Goal: Complete application form: Complete application form

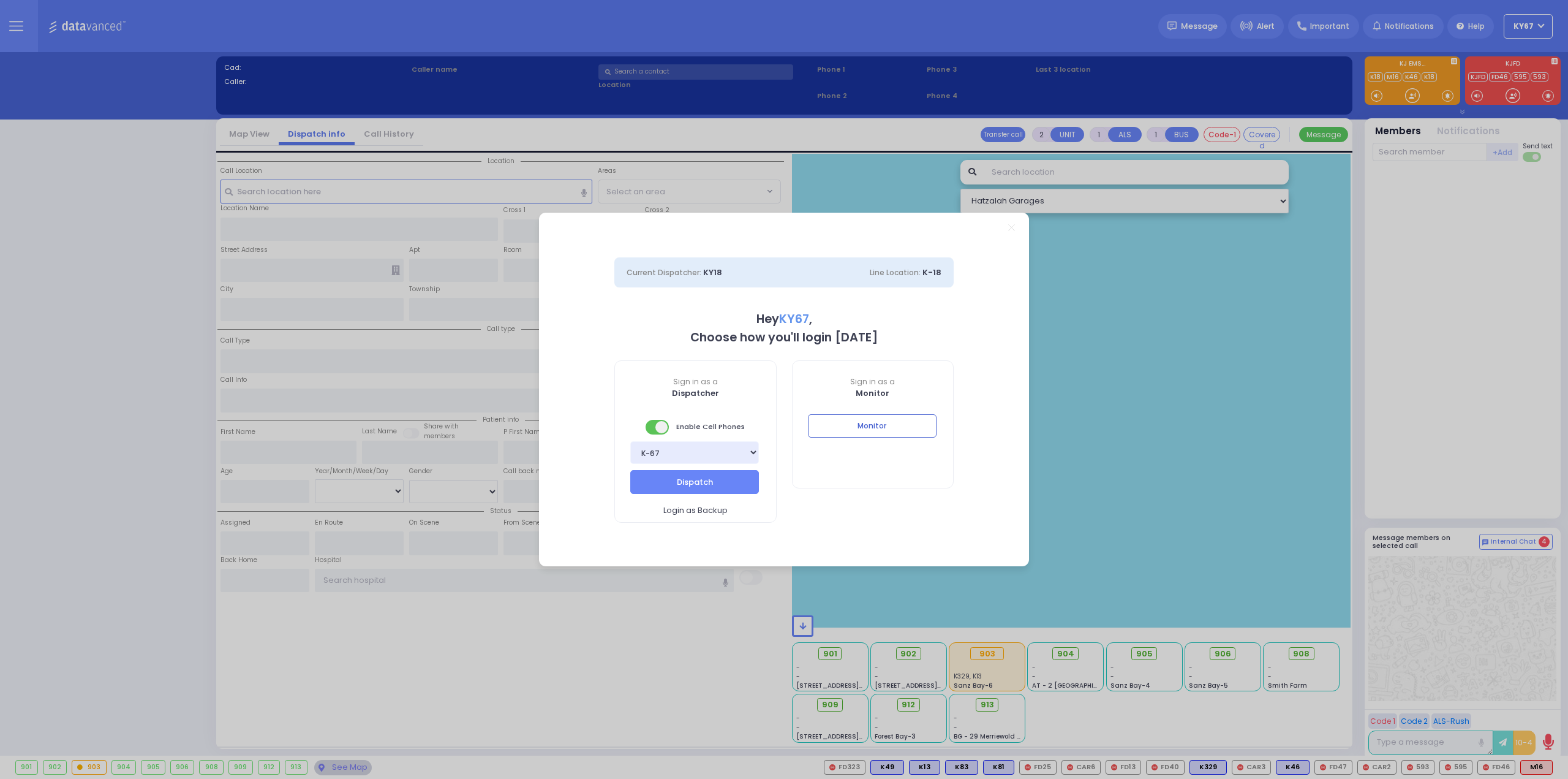
select select "9"
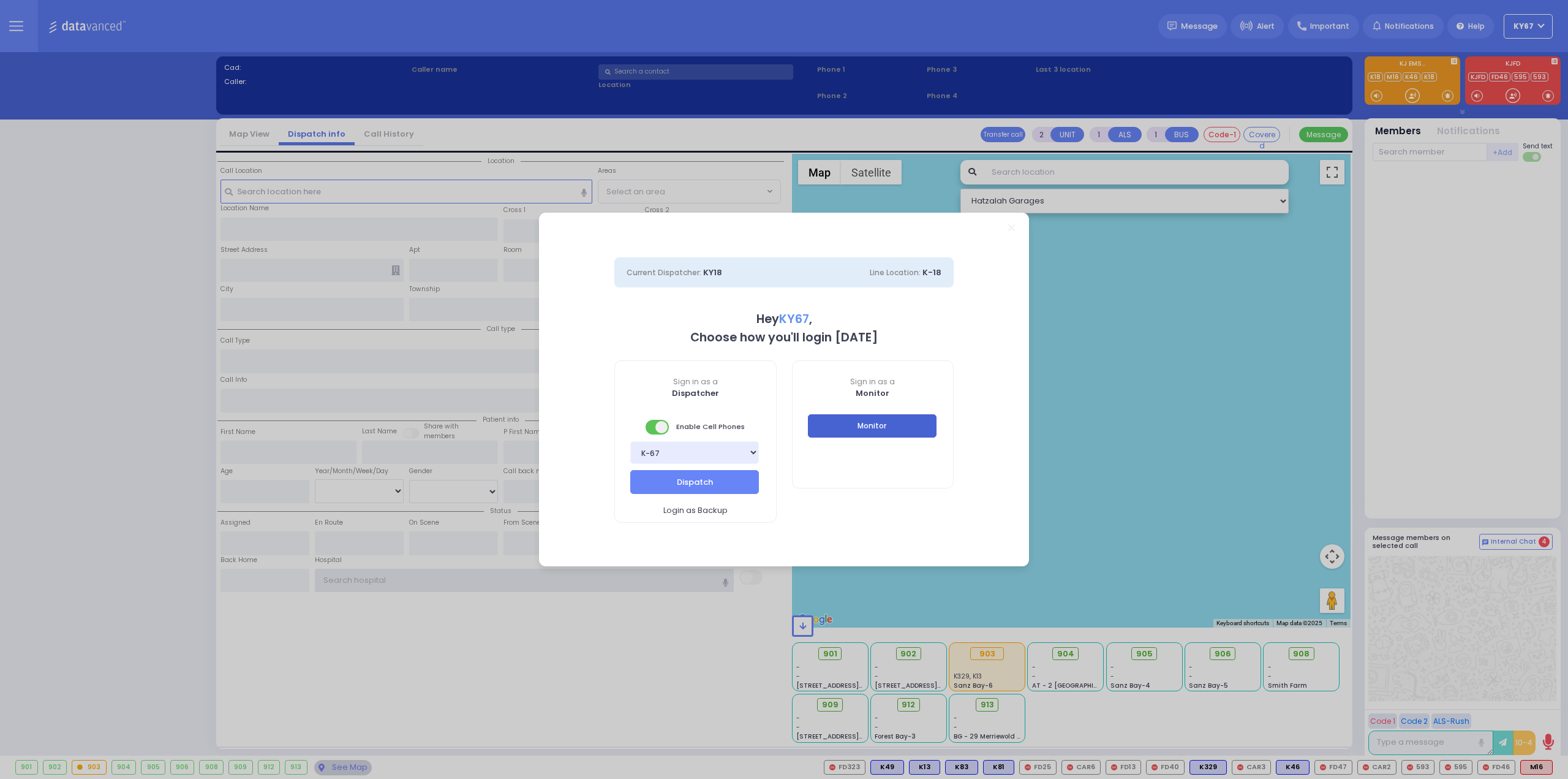
type input "Ky67"
click at [859, 428] on button "Monitor" at bounding box center [871, 426] width 128 height 23
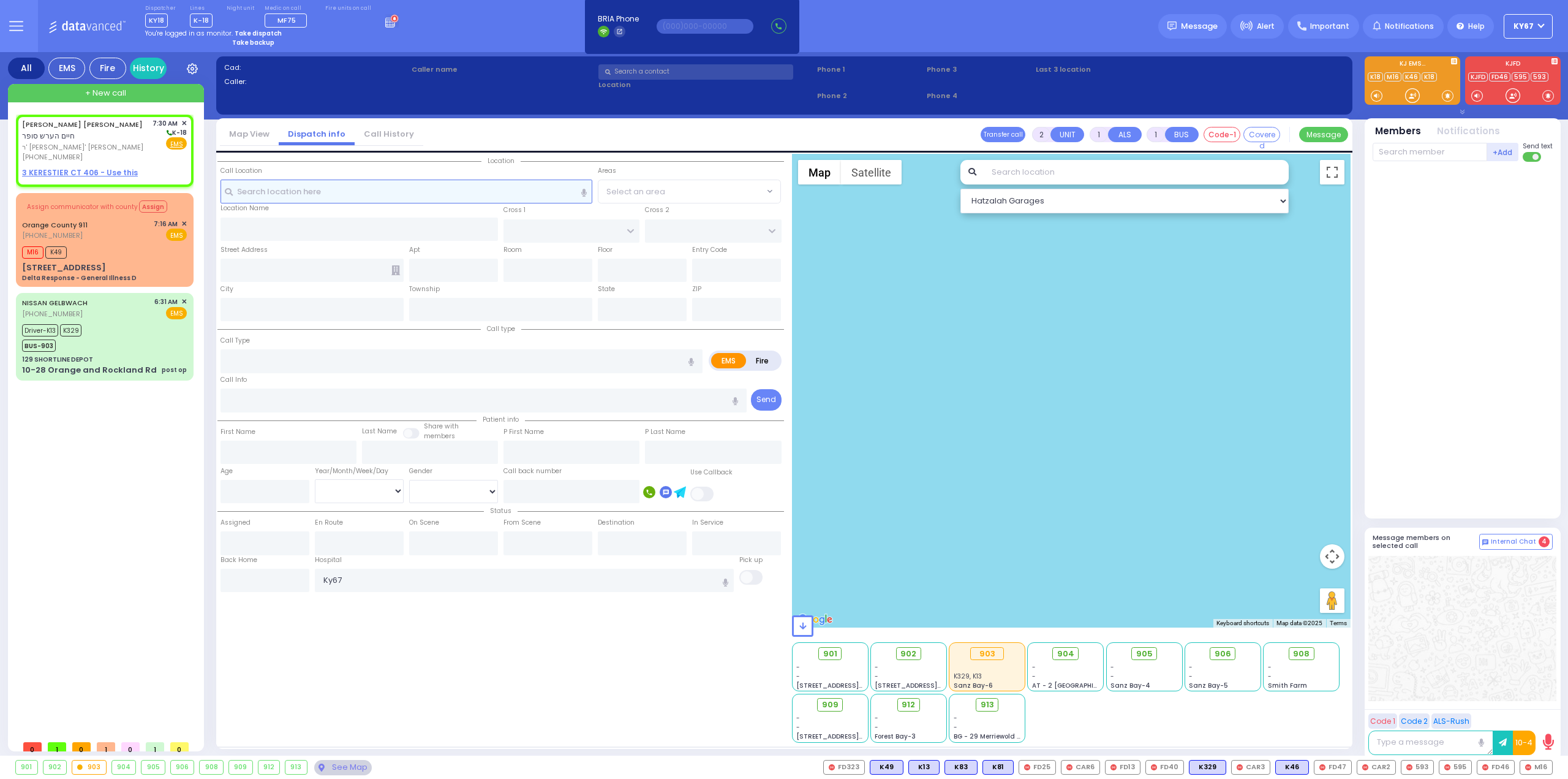
select select
radio input "true"
type input "[PERSON_NAME]"
type input "SOFER"
select select
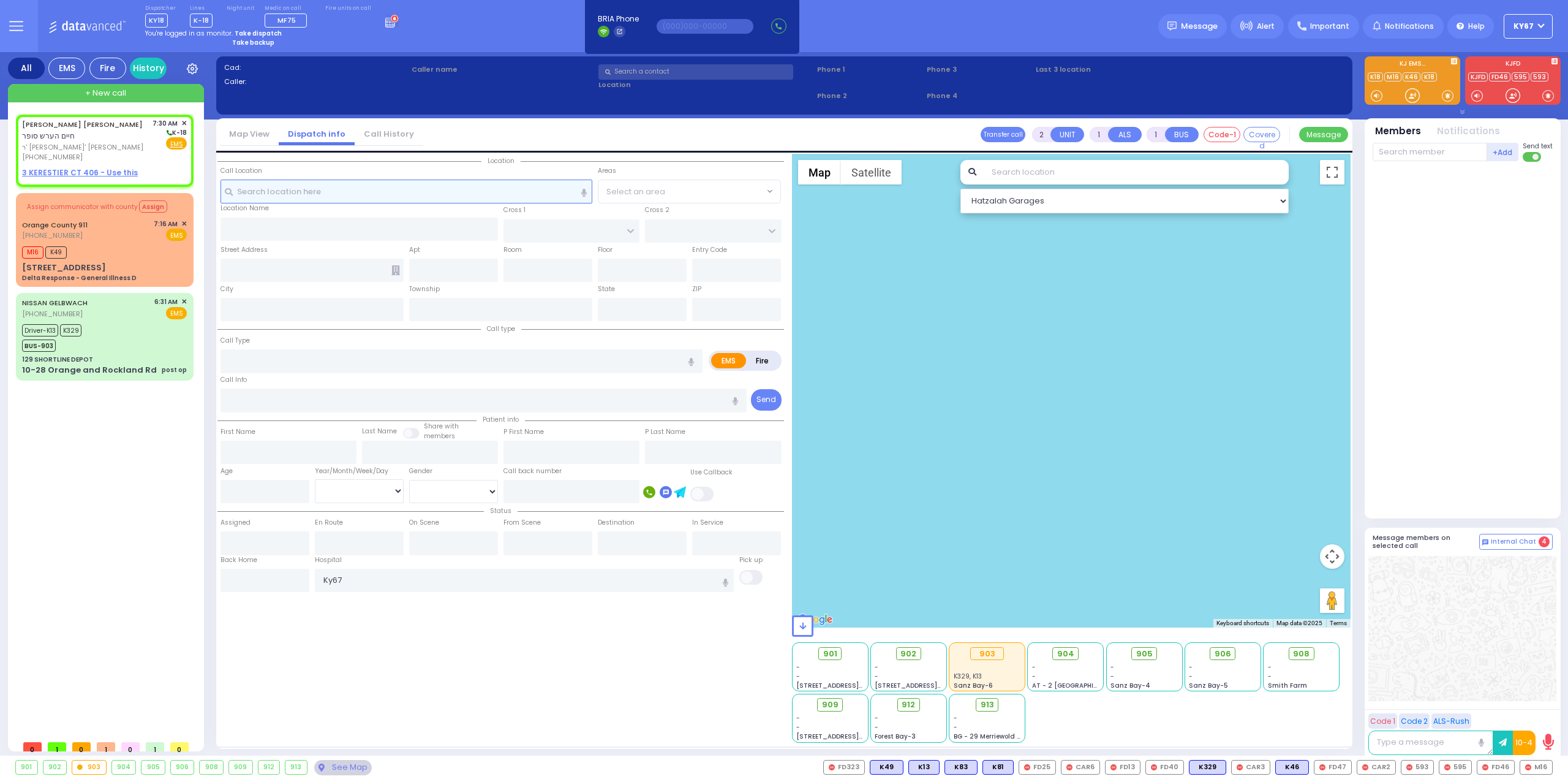
type input "07:30"
select select "Hatzalah Garages"
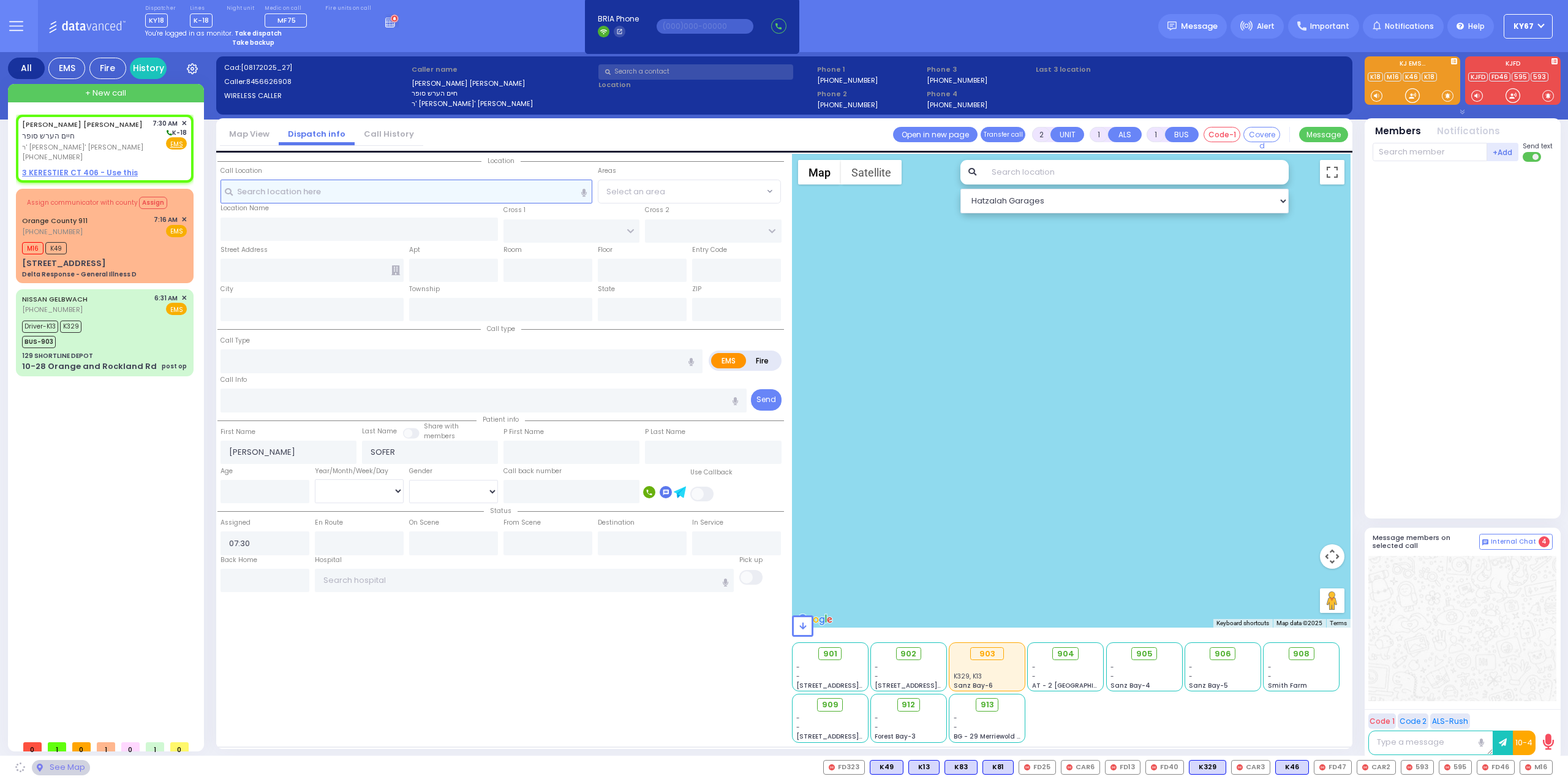
select select
radio input "true"
select select
select select "Hatzalah Garages"
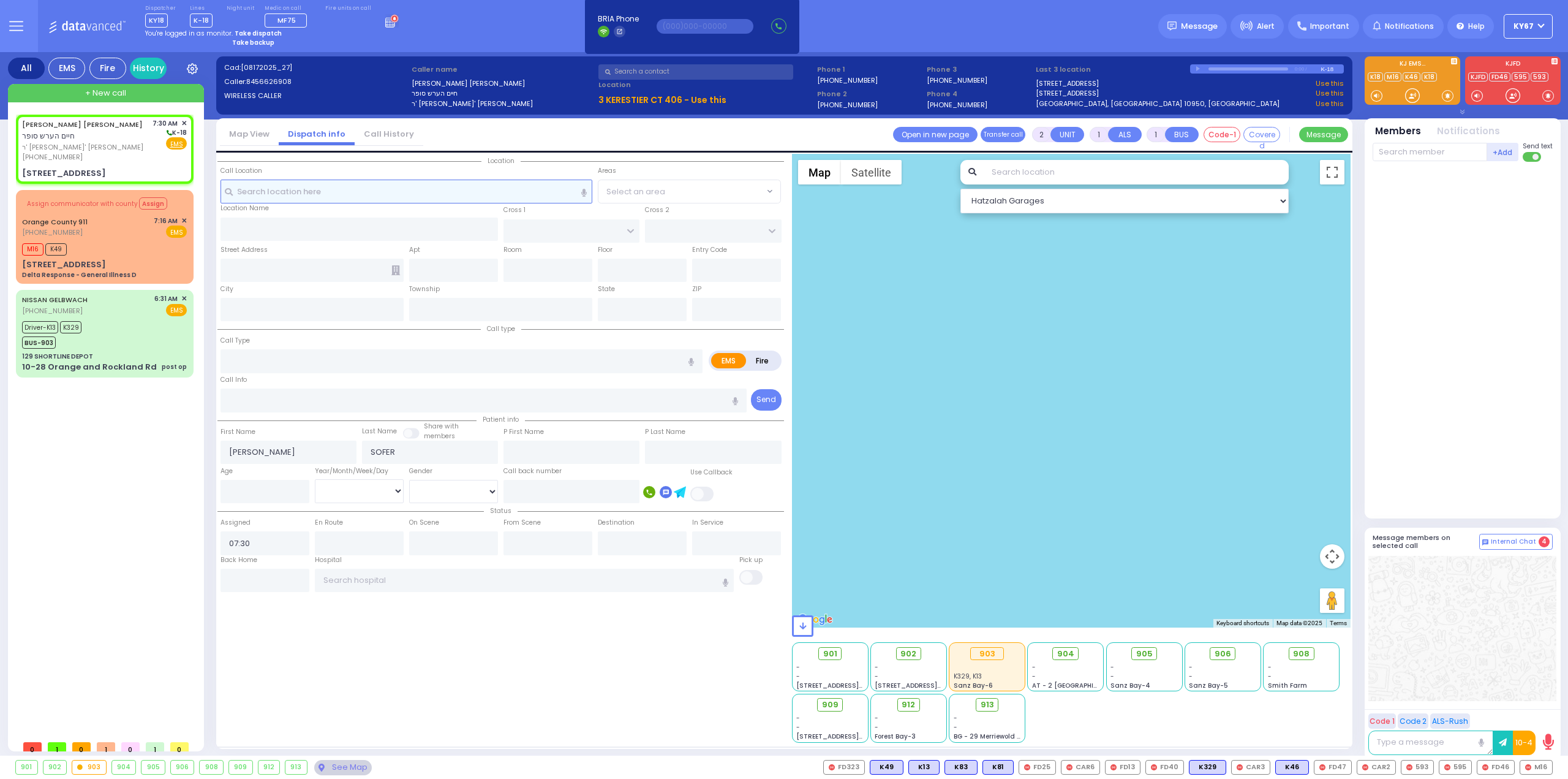
select select
radio input "true"
select select
select select "Hatzalah Garages"
type input "[PERSON_NAME] BLVD"
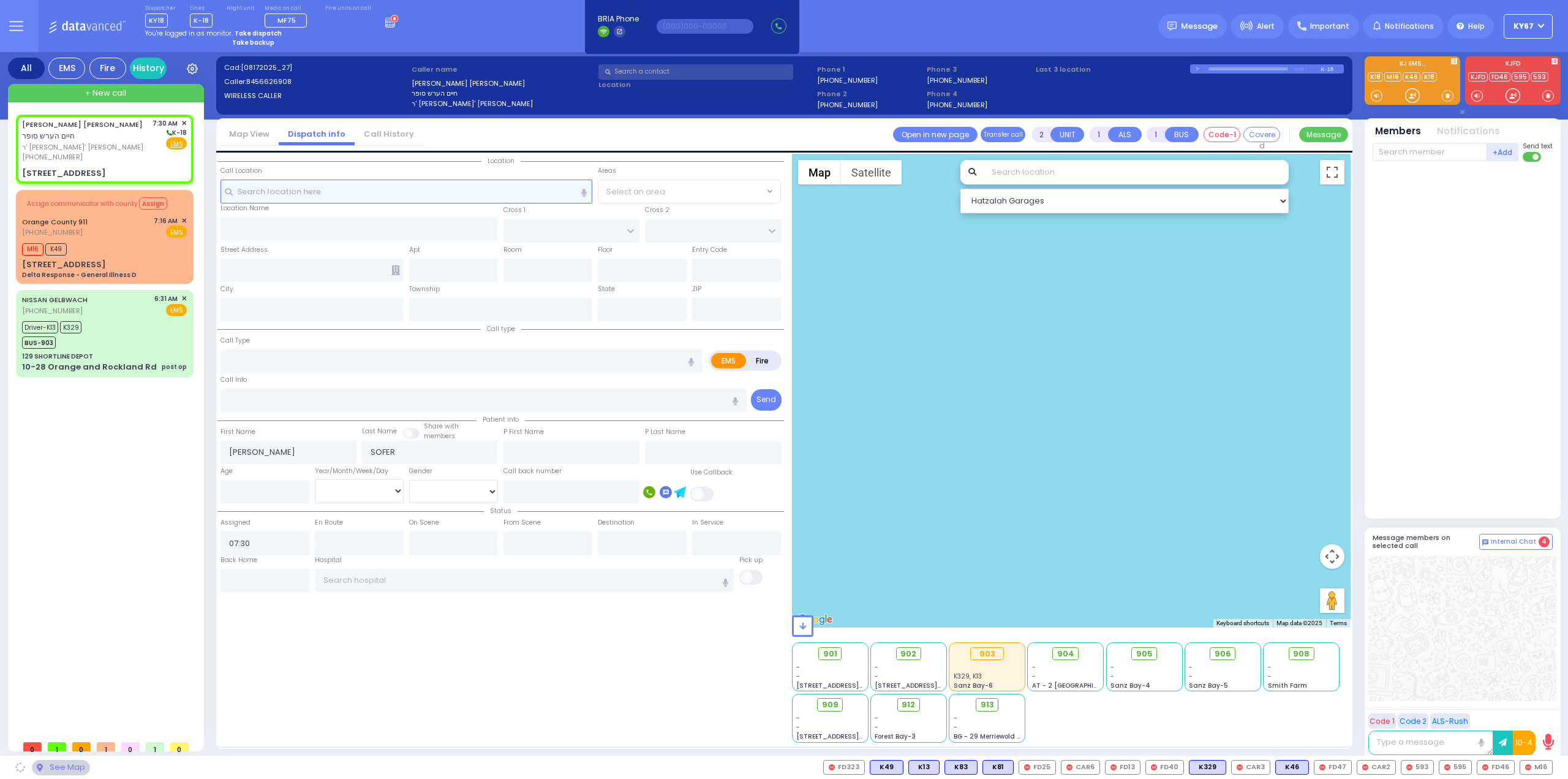
type input "KAHAN DR"
type input "3 KERESTIER CT"
type input "406"
type input "[PERSON_NAME]"
type input "[US_STATE]"
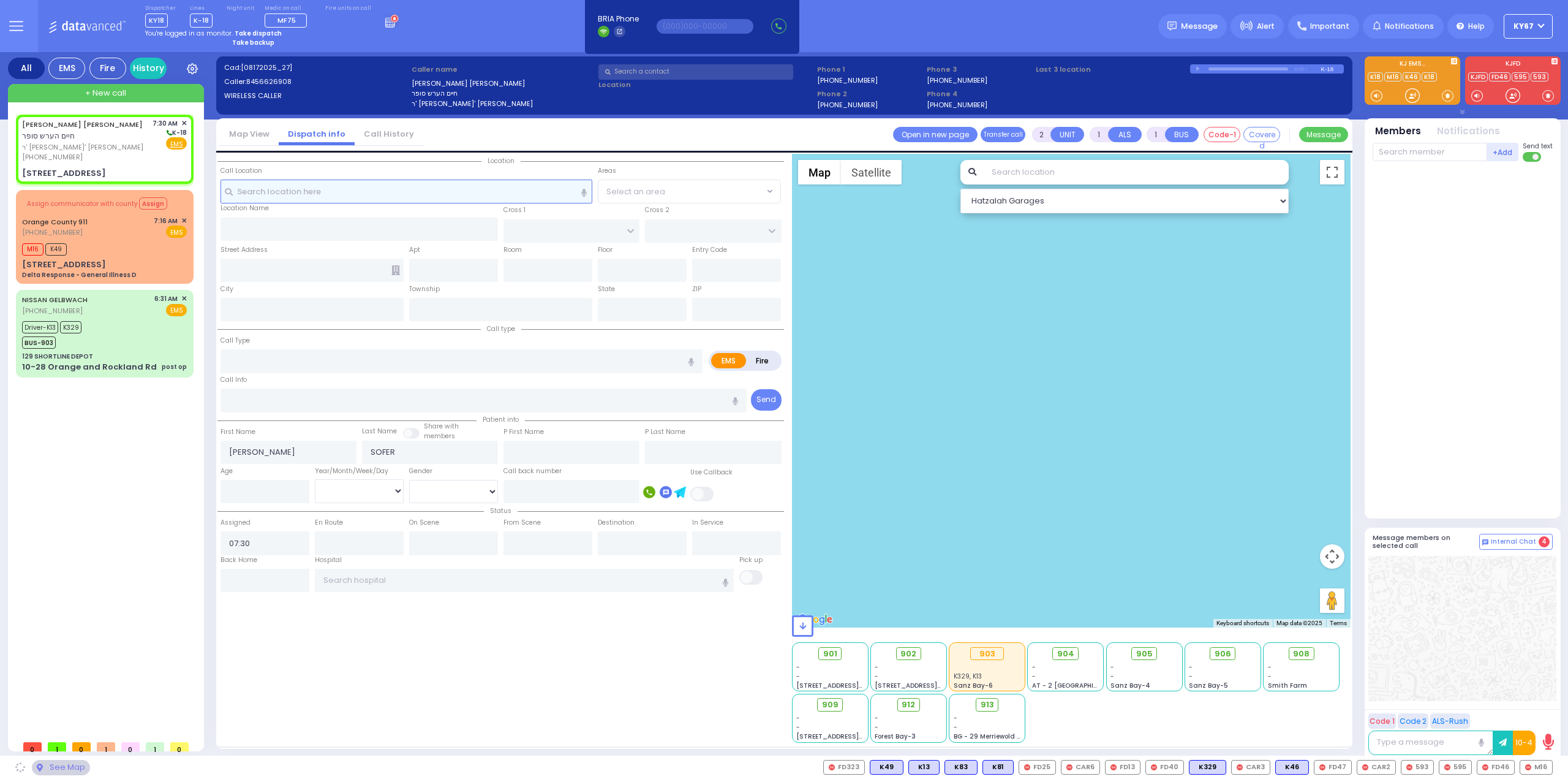
type input "10950"
select select "SECTION 4"
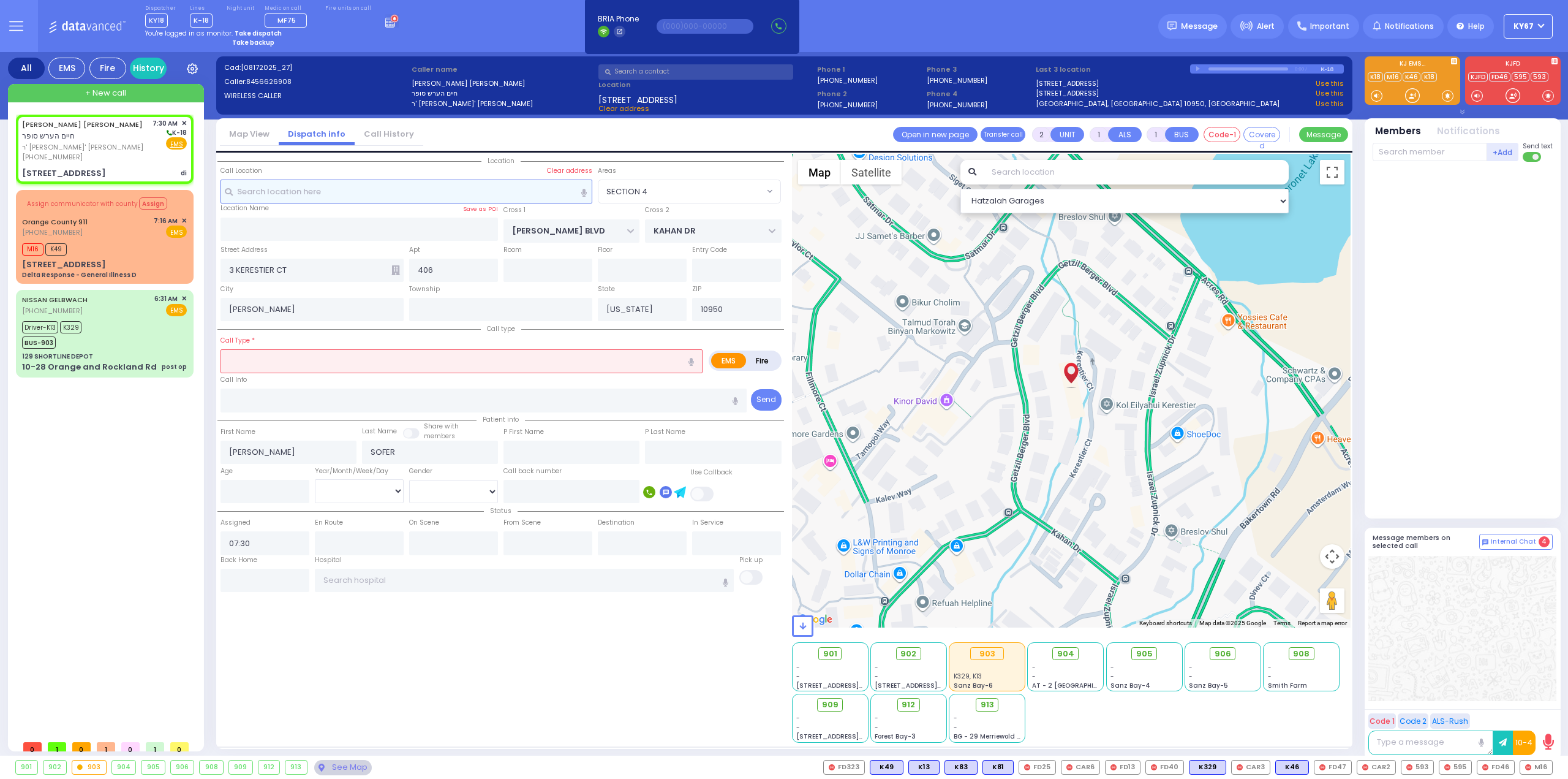
select select
type input "di"
radio input "true"
select select
select select "Hatzalah Garages"
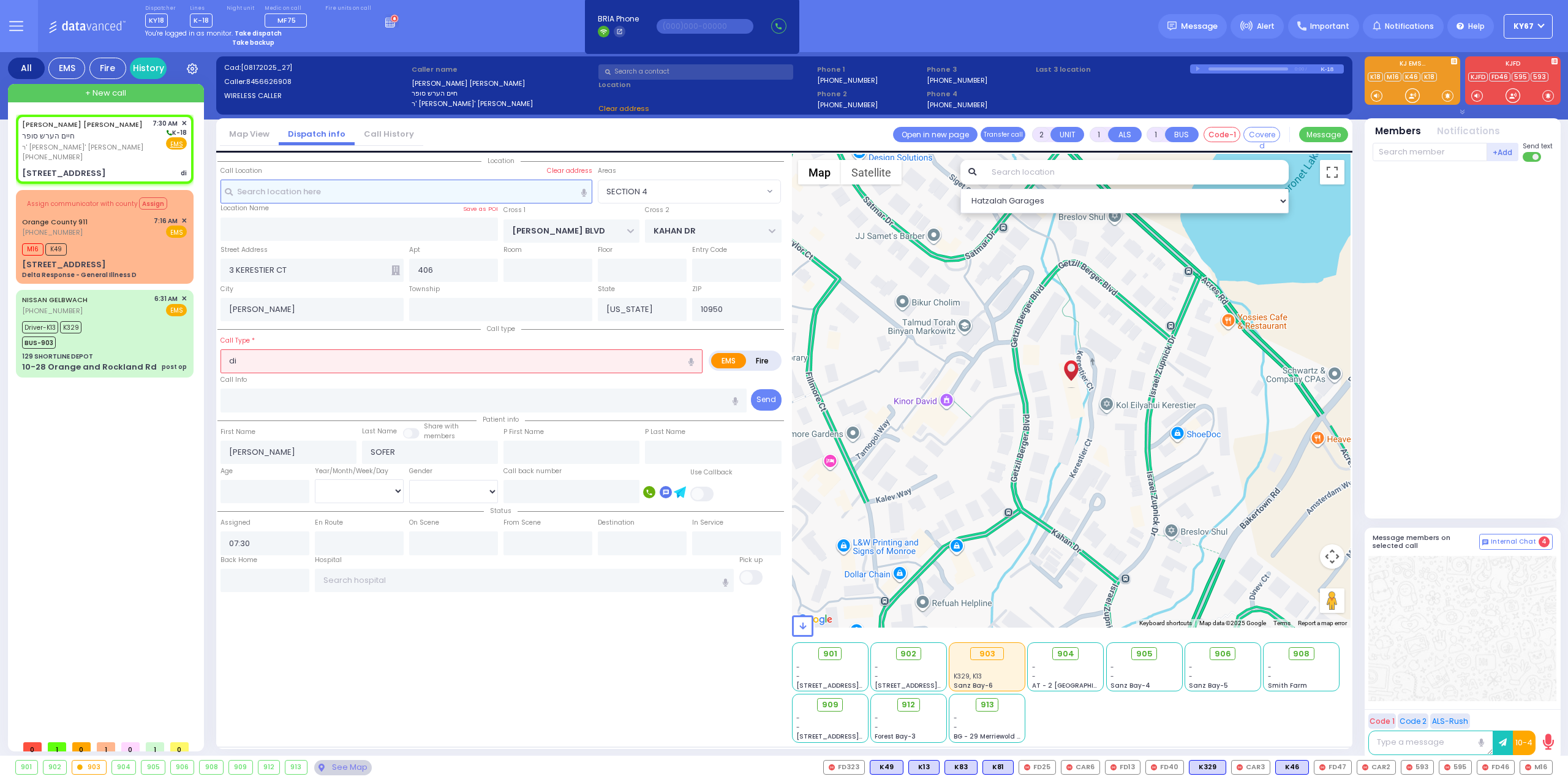
select select "SECTION 4"
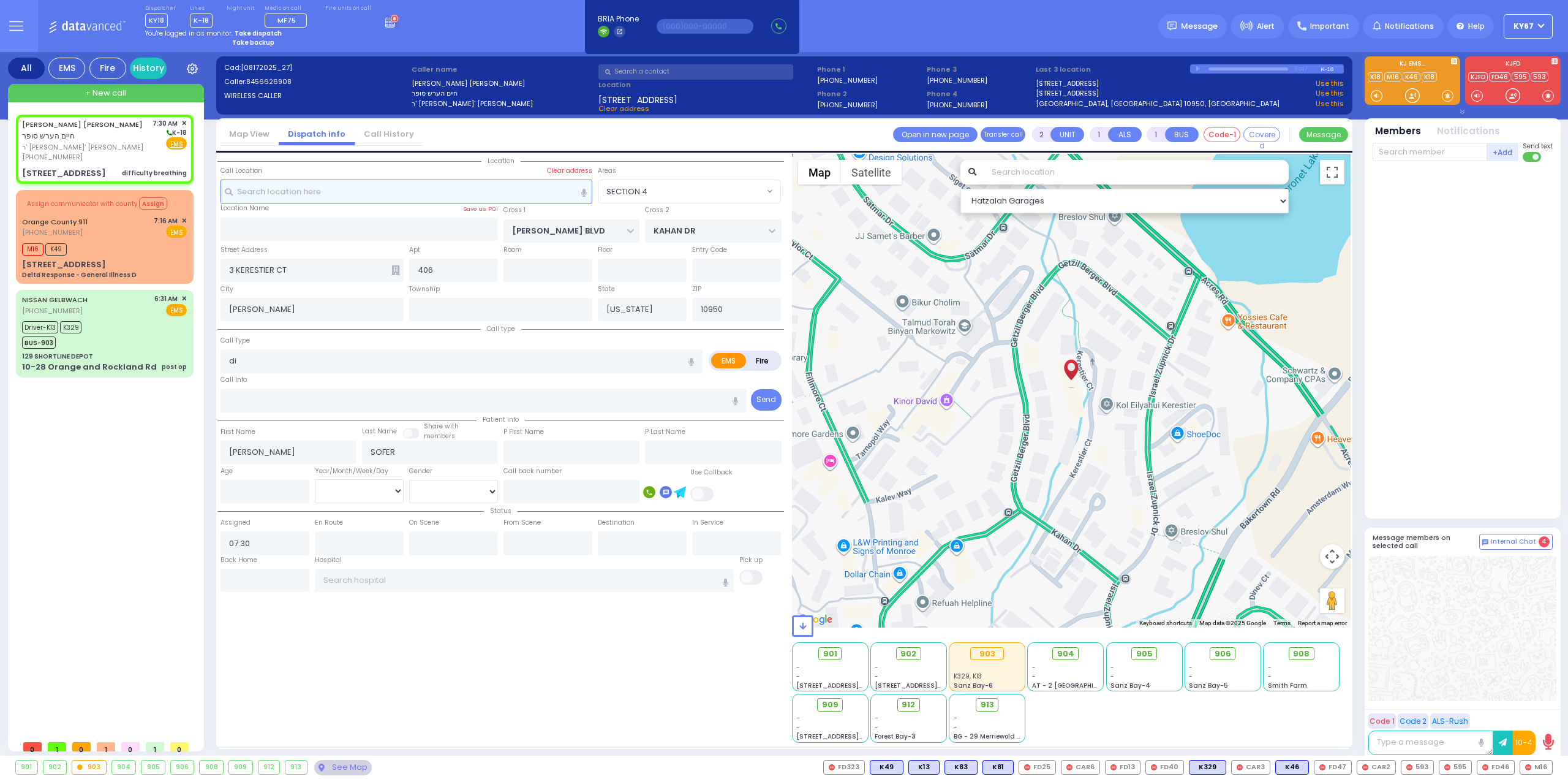
select select
type input "difficulty breathing"
radio input "true"
select select
select select "SECTION 4"
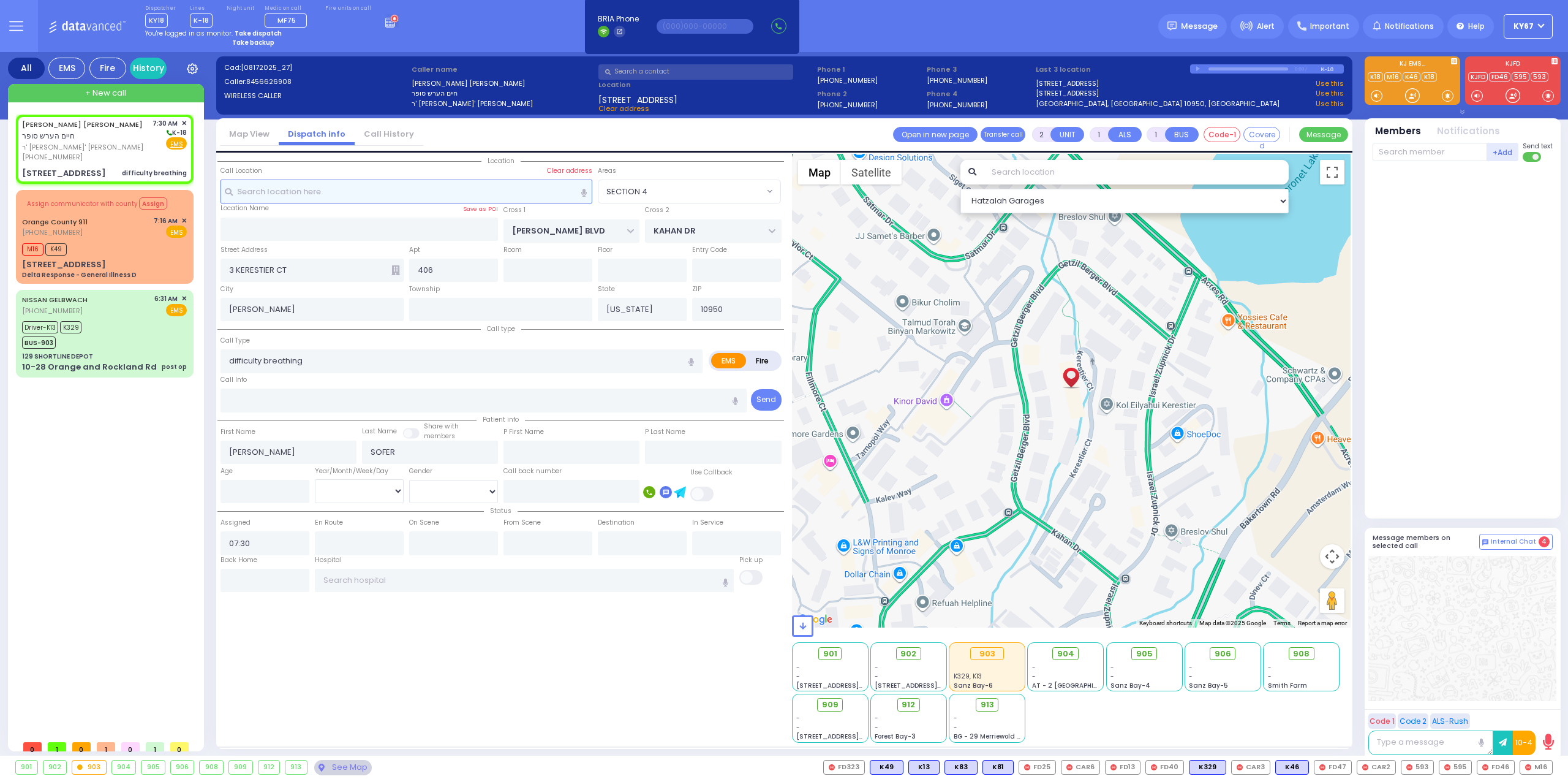
select select "Hatzalah Garages"
select select
radio input "true"
select select
select select "Hatzalah Garages"
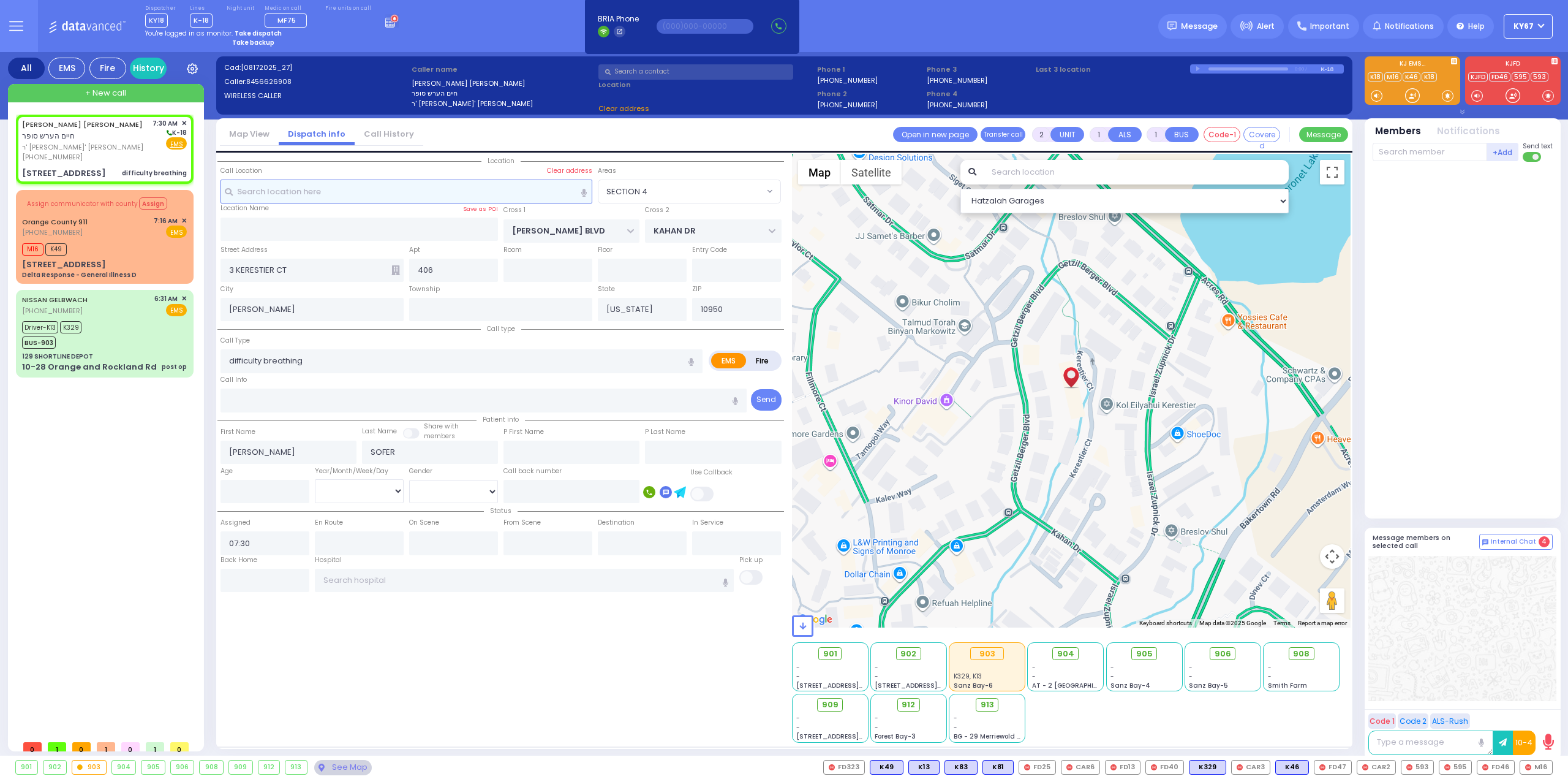
select select "SECTION 4"
select select
radio input "true"
type input "40"
select select
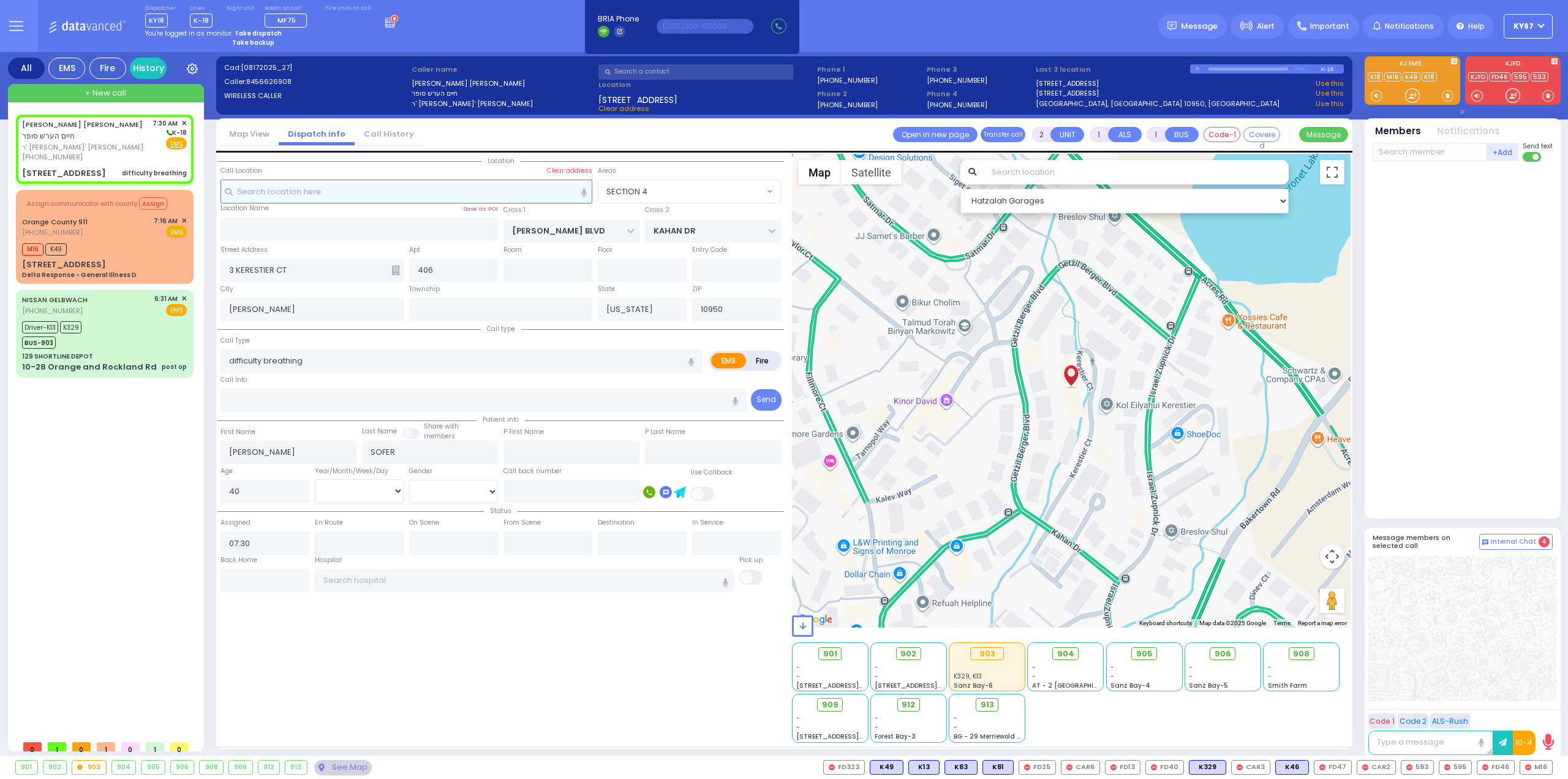
select select "Hatzalah Garages"
radio input "true"
select select "Year"
select select
select select "Hatzalah Garages"
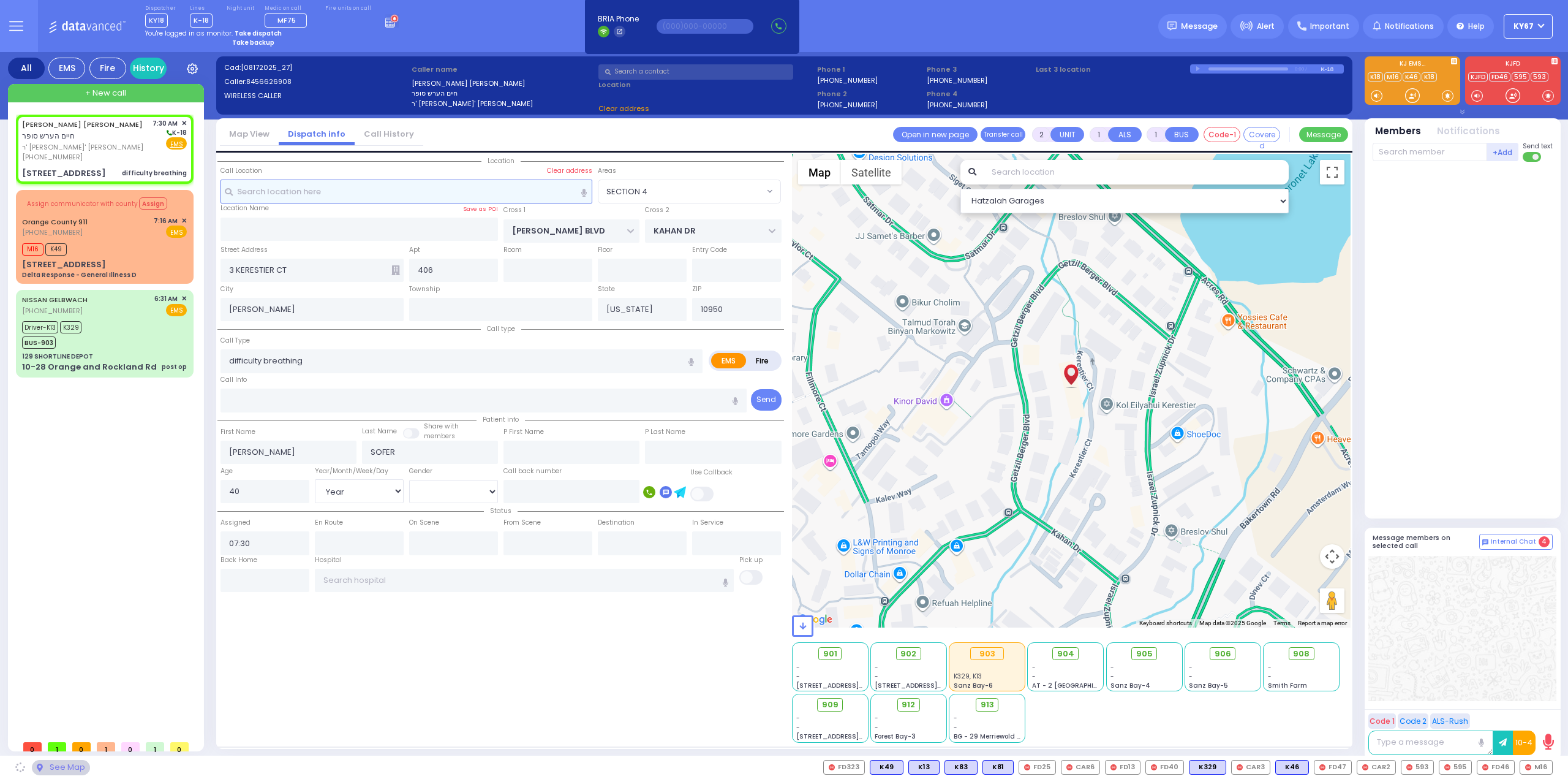
select select "SECTION 4"
select select
radio input "true"
select select "Year"
select select "[DEMOGRAPHIC_DATA]"
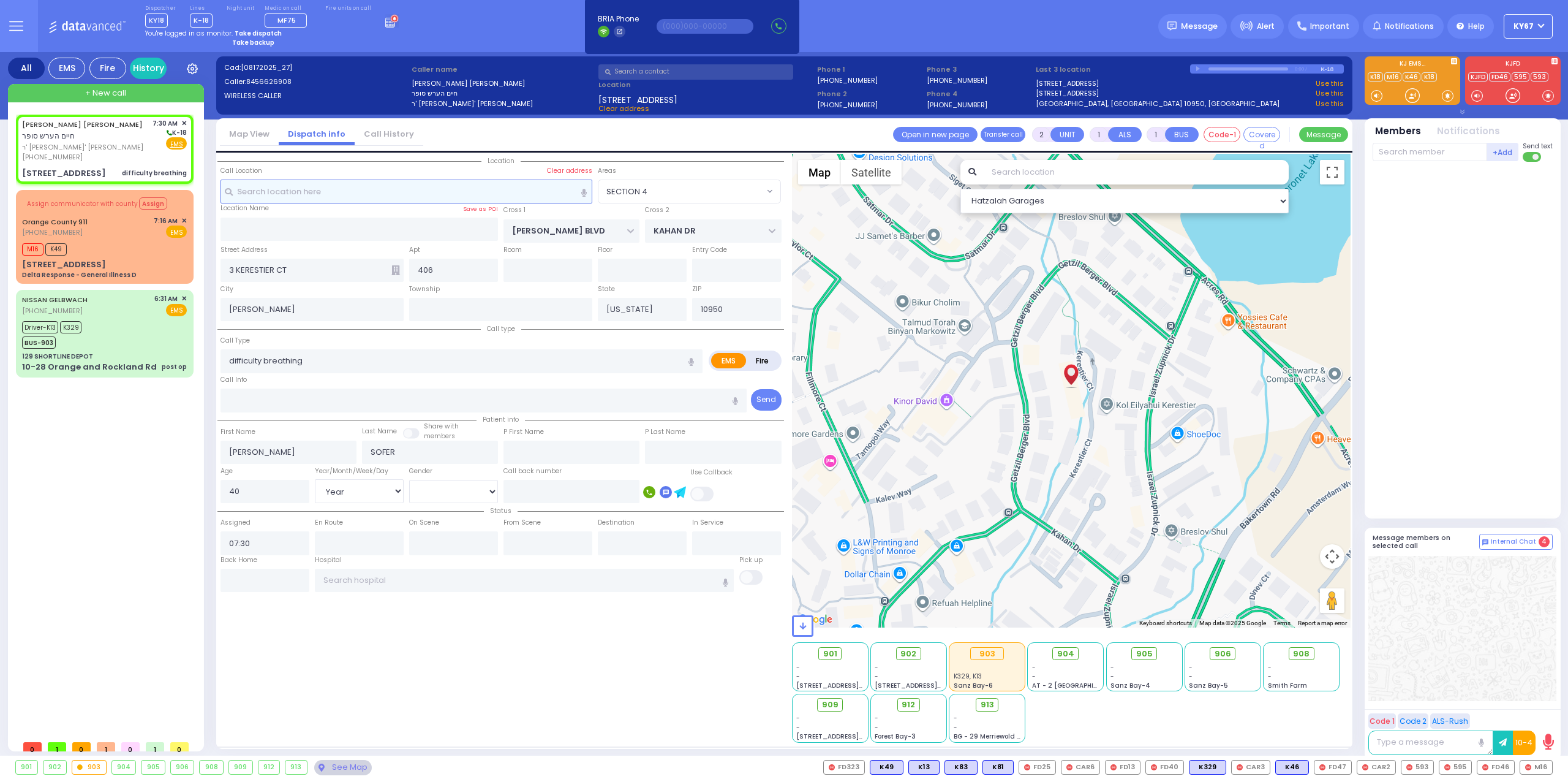
select select "Hatzalah Garages"
select select
radio input "true"
select select "Year"
select select "[DEMOGRAPHIC_DATA]"
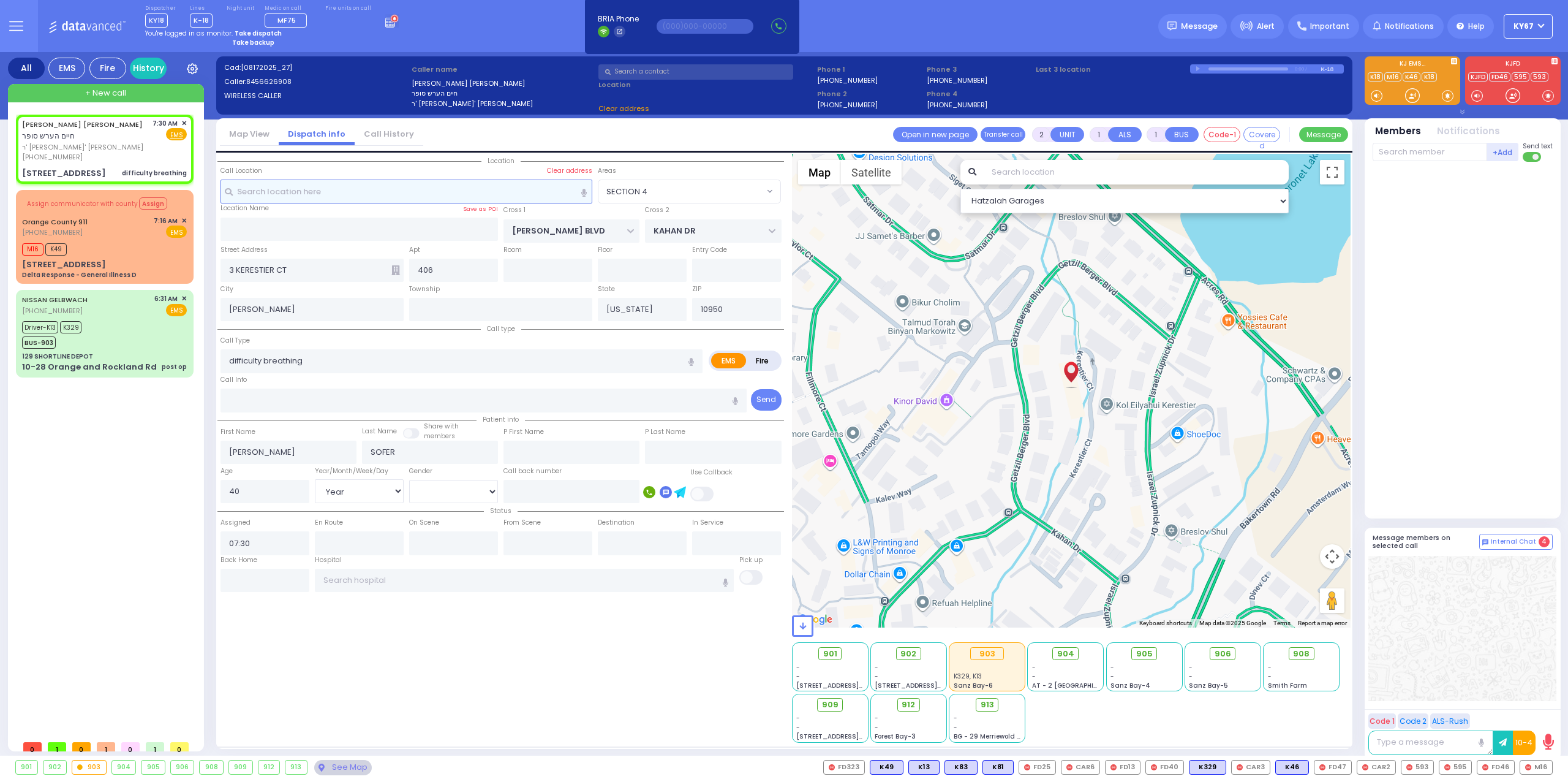
select select "Hatzalah Garages"
select select "SECTION 4"
